Goal: Use online tool/utility

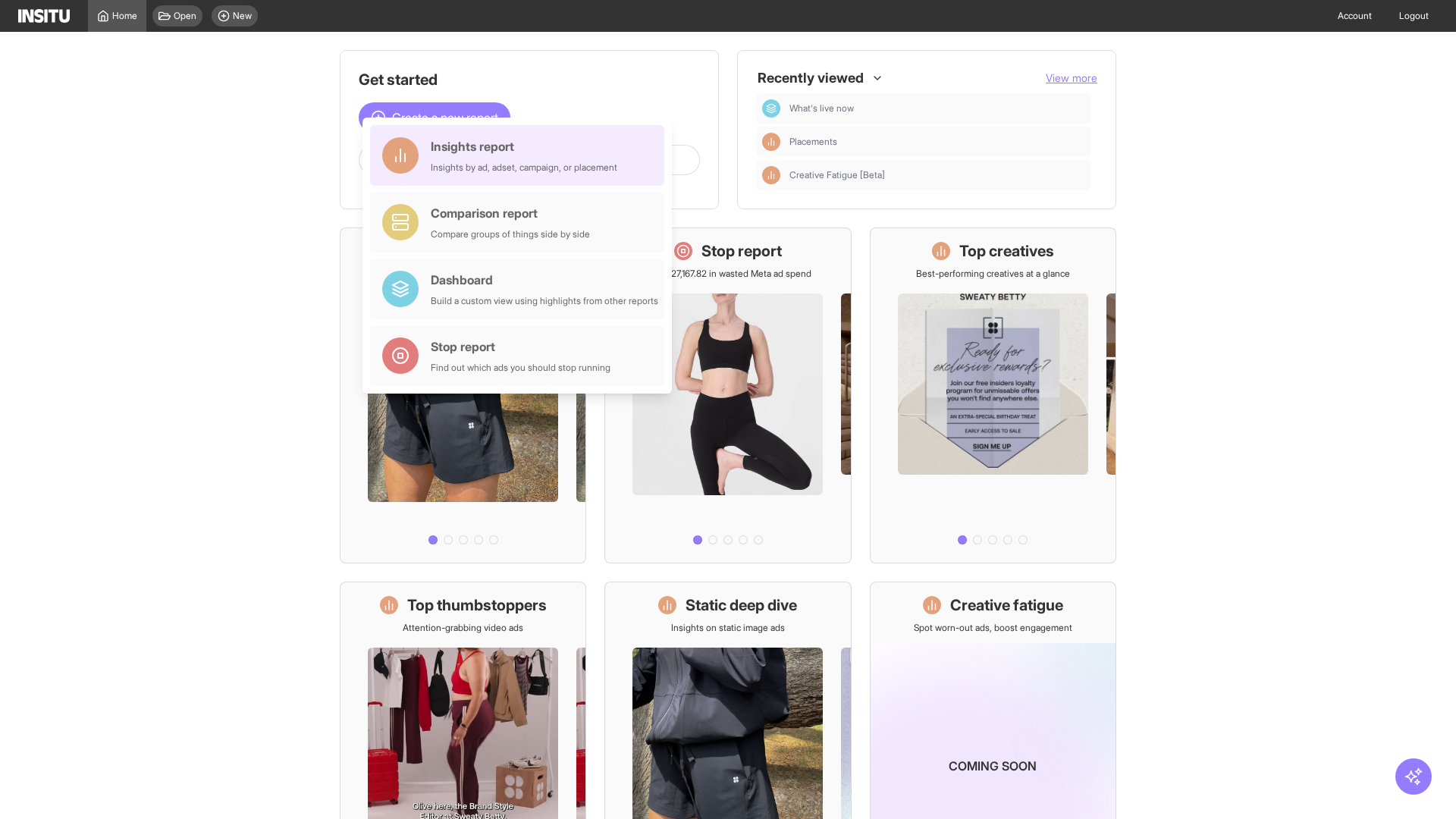
click at [521, 155] on div "Insights report Insights by ad, adset, campaign, or placement" at bounding box center [524, 155] width 186 height 37
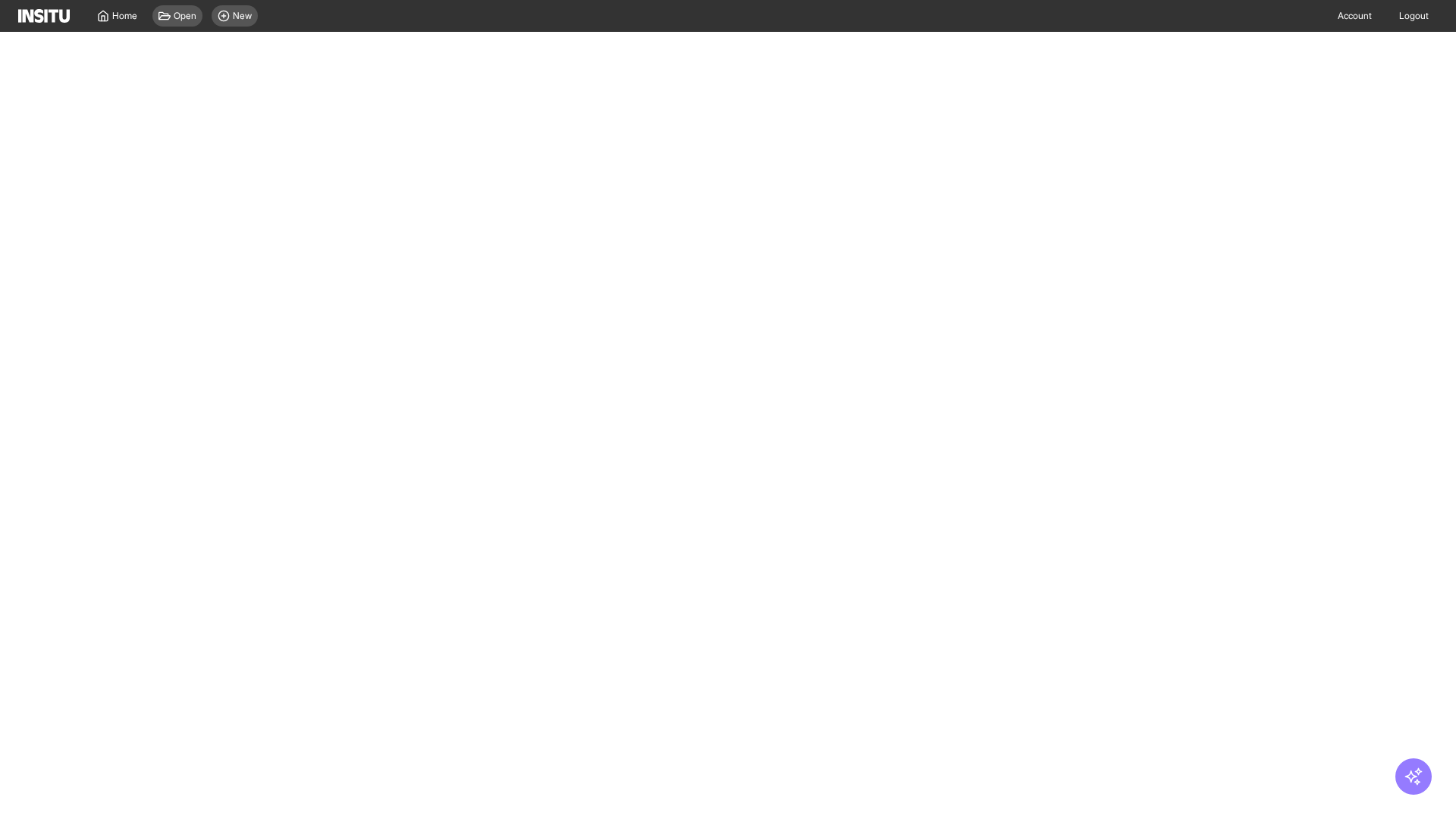
select select "**"
